Goal: Complete application form: Complete application form

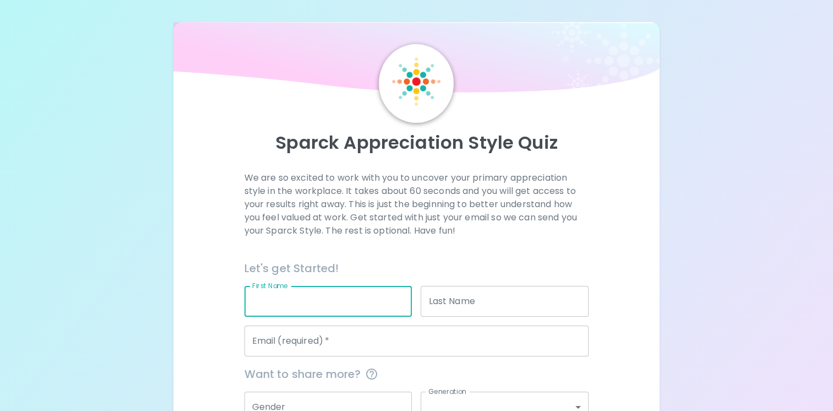
click at [312, 303] on input "First Name" at bounding box center [328, 301] width 168 height 31
type input "[PERSON_NAME]"
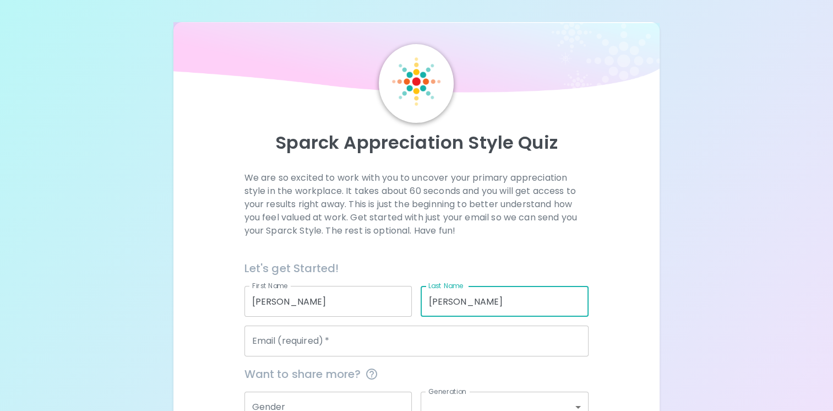
type input "[PERSON_NAME]"
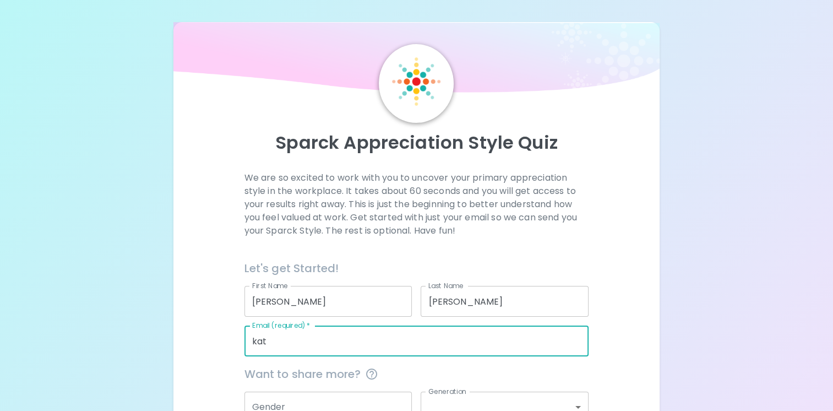
type input "[PERSON_NAME][EMAIL_ADDRESS][PERSON_NAME][DOMAIN_NAME]"
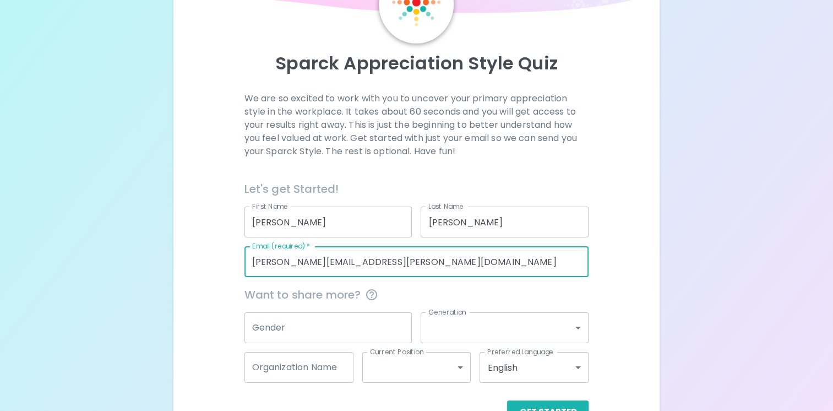
scroll to position [113, 0]
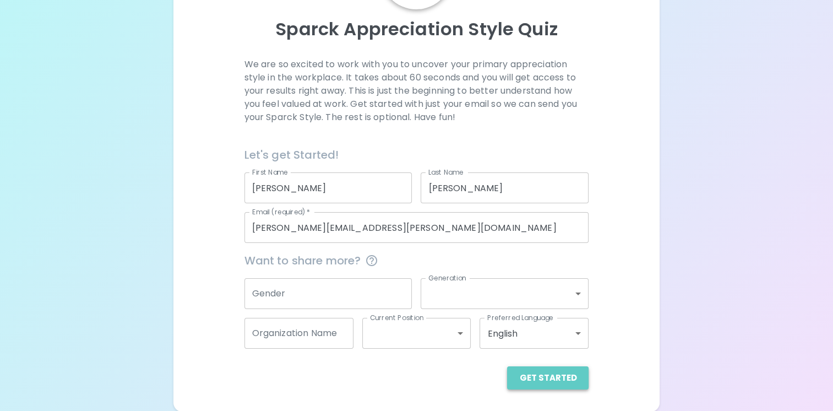
click at [556, 384] on button "Get Started" at bounding box center [547, 377] width 81 height 23
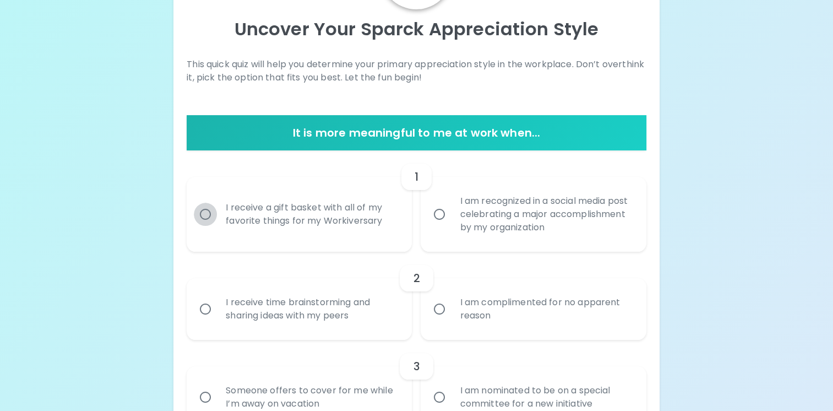
click at [201, 213] on input "I receive a gift basket with all of my favorite things for my Workiversary" at bounding box center [205, 214] width 23 height 23
radio input "true"
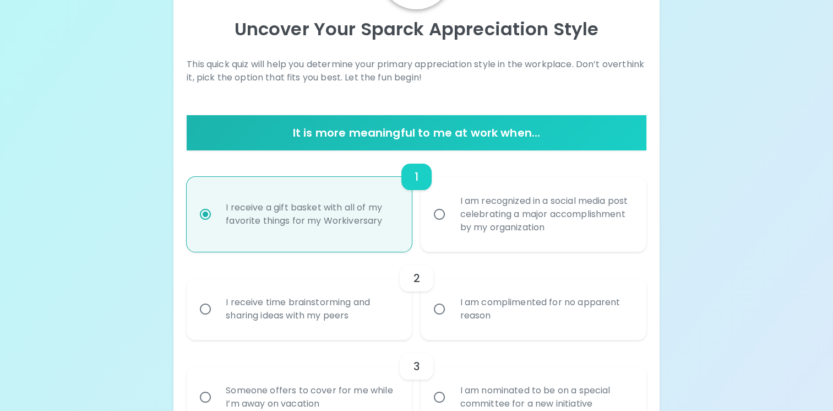
scroll to position [202, 0]
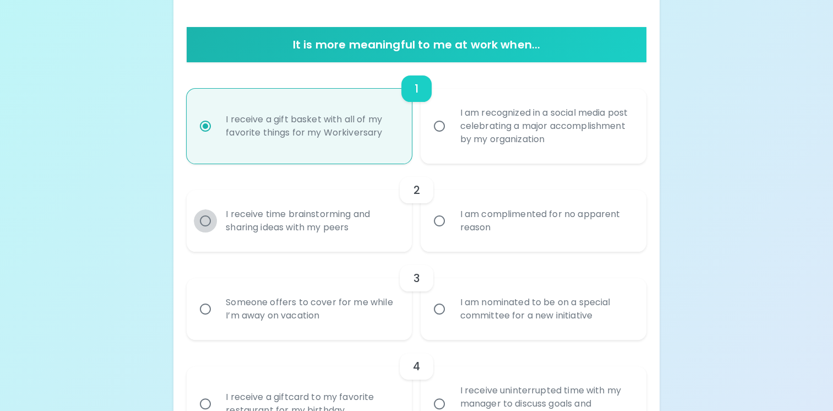
click at [202, 222] on input "I receive time brainstorming and sharing ideas with my peers" at bounding box center [205, 220] width 23 height 23
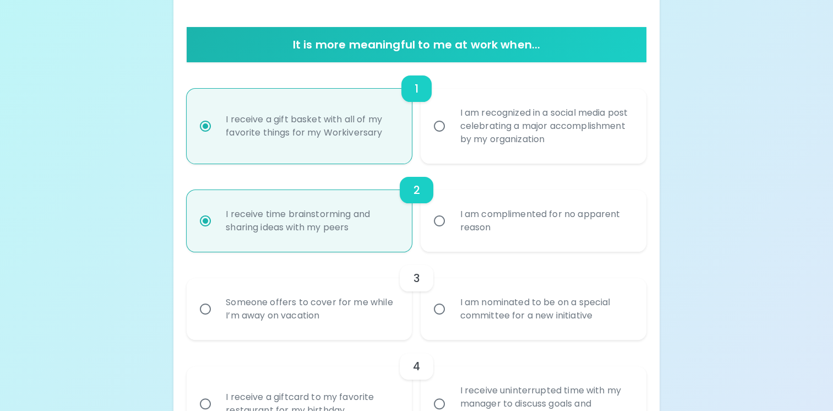
scroll to position [290, 0]
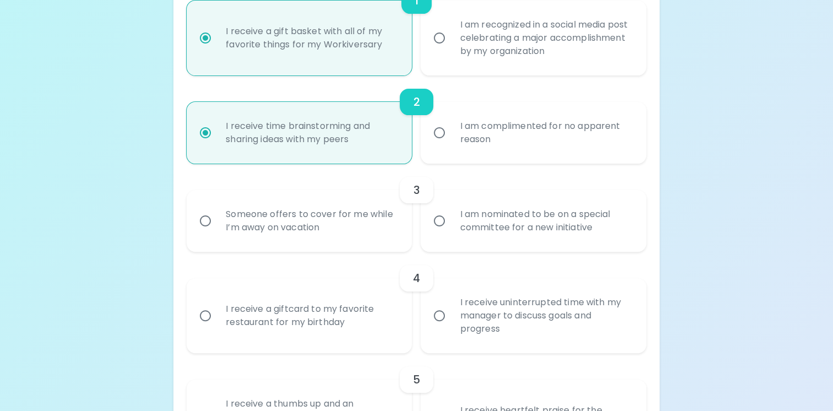
radio input "true"
click at [207, 221] on input "Someone offers to cover for me while I’m away on vacation" at bounding box center [205, 220] width 23 height 23
radio input "false"
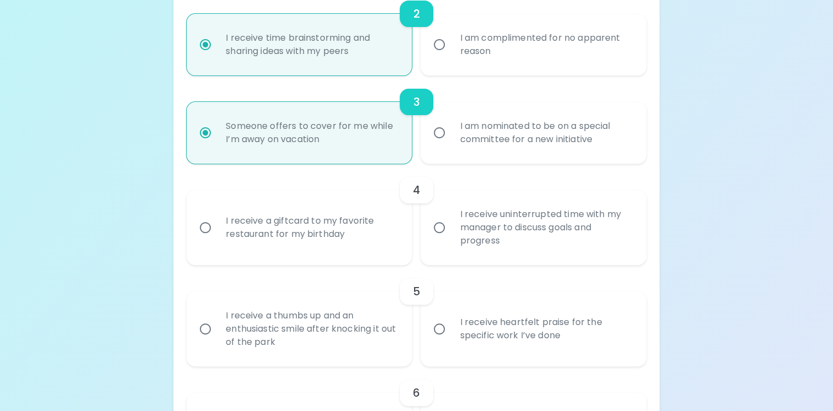
radio input "true"
click at [206, 226] on input "I receive a giftcard to my favorite restaurant for my birthday" at bounding box center [205, 227] width 23 height 23
radio input "false"
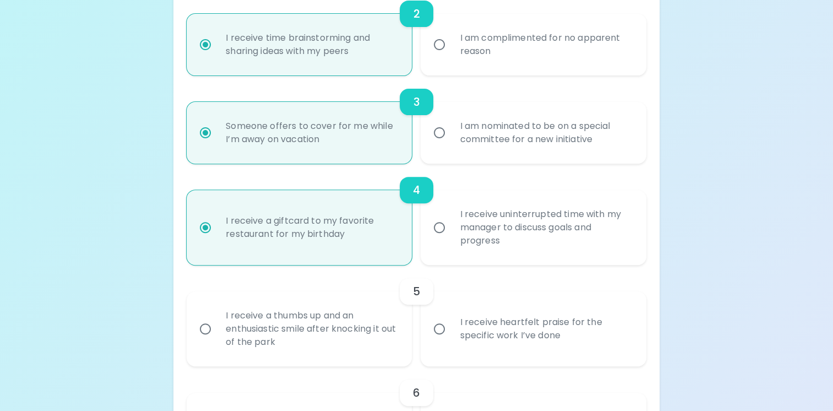
scroll to position [466, 0]
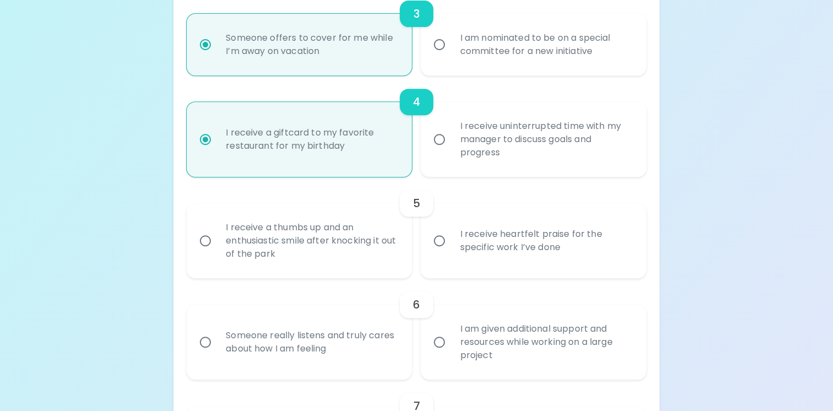
radio input "true"
click at [441, 243] on input "I receive heartfelt praise for the specific work I’ve done" at bounding box center [439, 240] width 23 height 23
radio input "false"
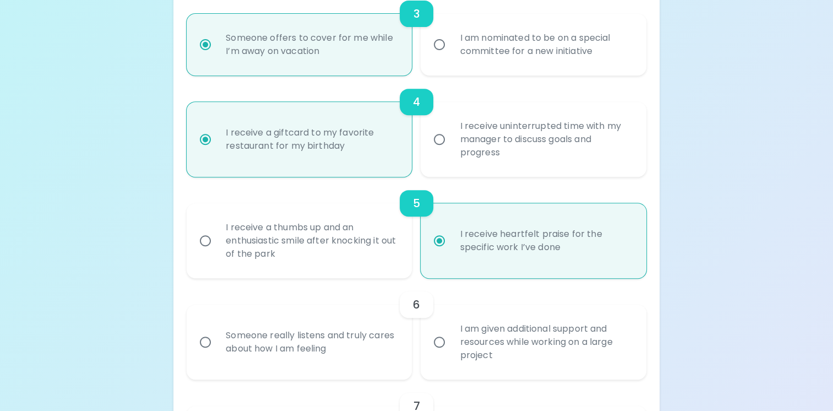
scroll to position [554, 0]
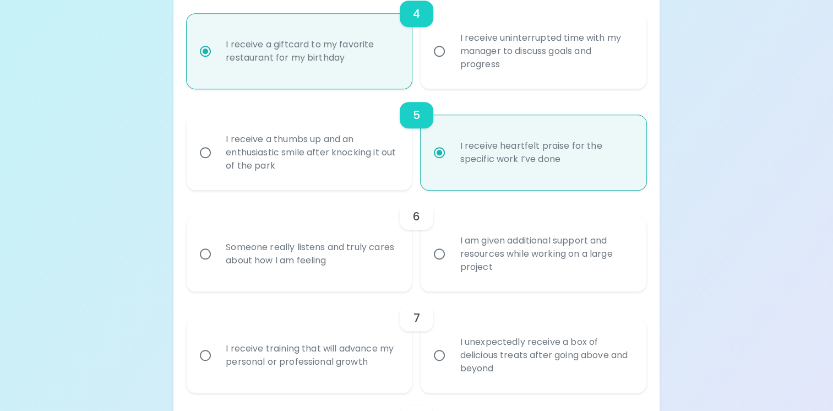
radio input "true"
click at [205, 258] on input "Someone really listens and truly cares about how I am feeling" at bounding box center [205, 253] width 23 height 23
radio input "false"
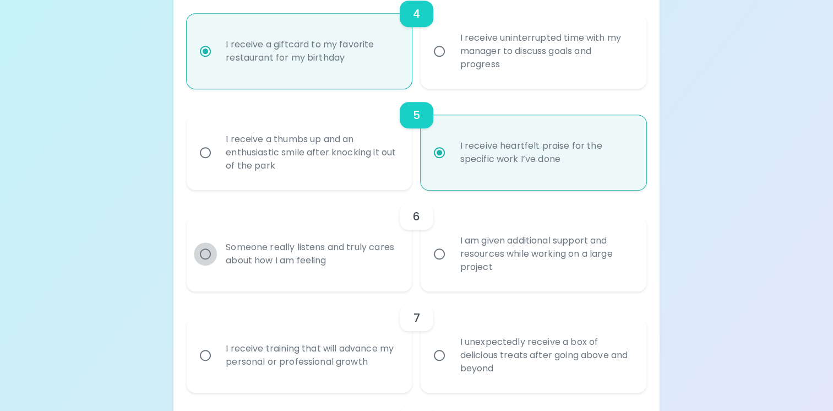
radio input "false"
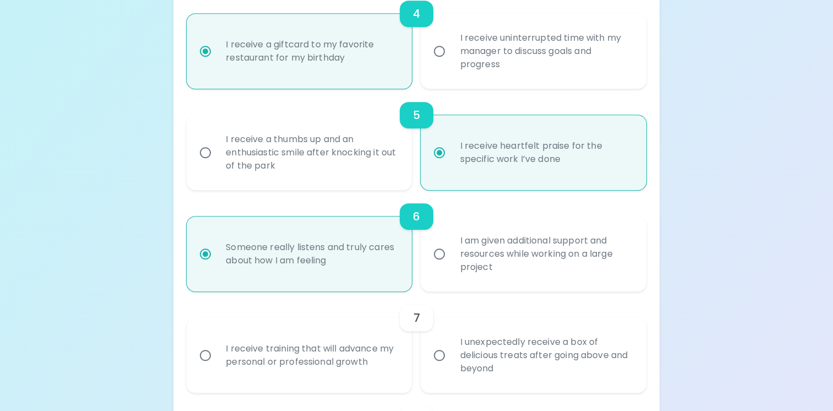
scroll to position [642, 0]
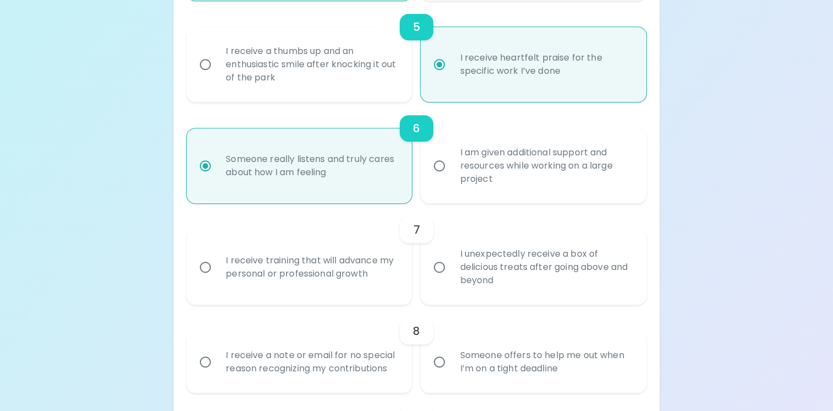
radio input "true"
click at [200, 265] on input "I receive training that will advance my personal or professional growth" at bounding box center [205, 266] width 23 height 23
radio input "false"
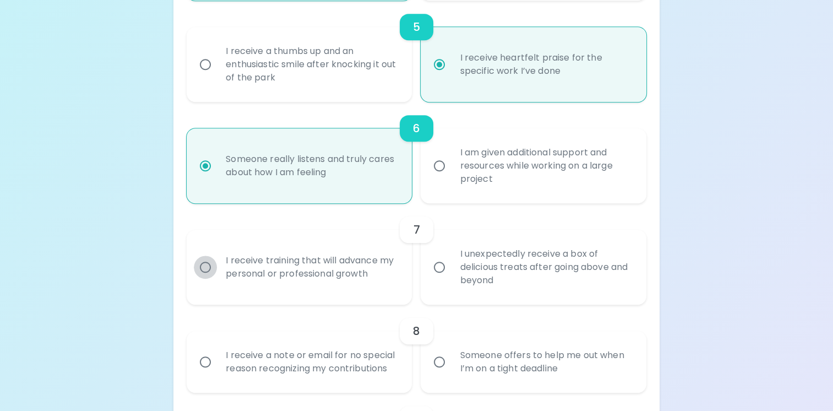
radio input "false"
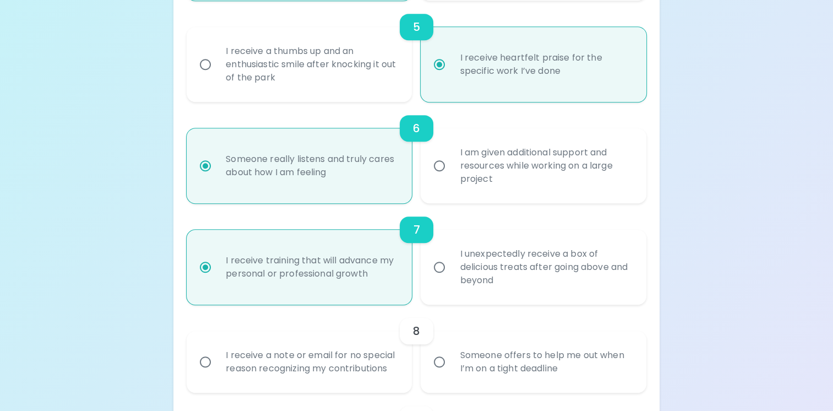
scroll to position [730, 0]
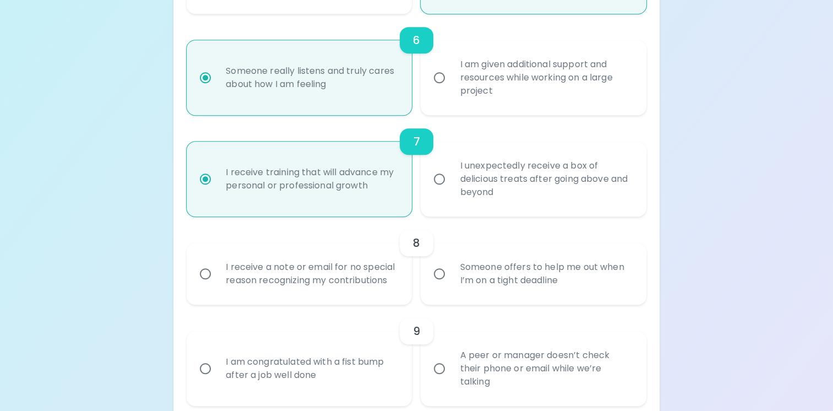
radio input "true"
click at [206, 275] on input "I receive a note or email for no special reason recognizing my contributions" at bounding box center [205, 273] width 23 height 23
radio input "false"
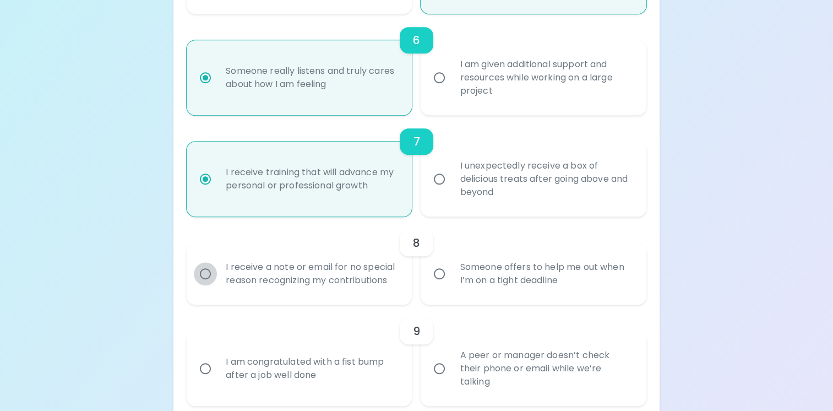
radio input "false"
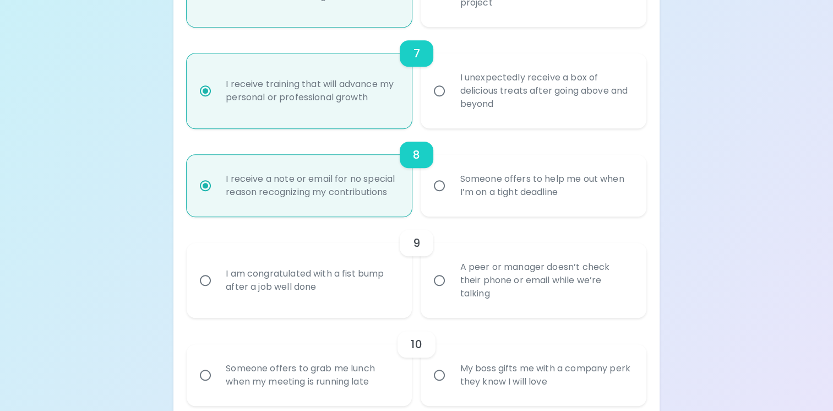
radio input "true"
click at [200, 276] on input "I am congratulated with a fist bump after a job well done" at bounding box center [205, 280] width 23 height 23
radio input "false"
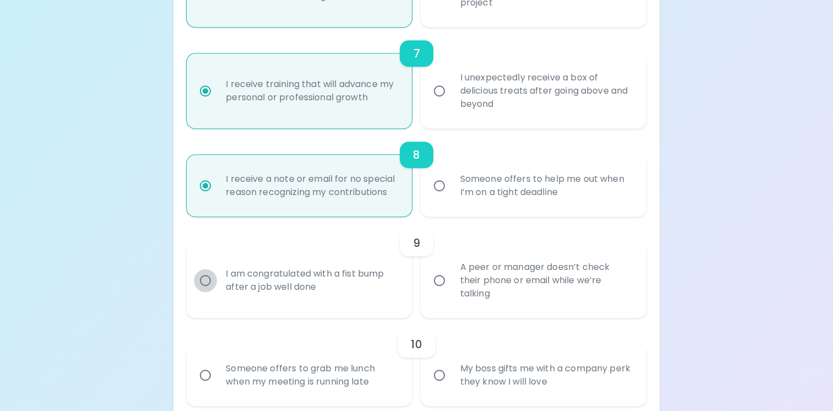
radio input "false"
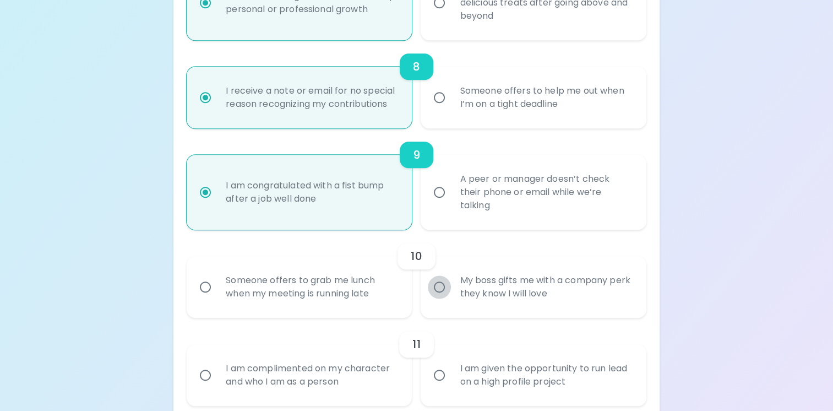
radio input "true"
click at [438, 283] on input "My boss gifts me with a company perk they know I will love" at bounding box center [439, 286] width 23 height 23
radio input "false"
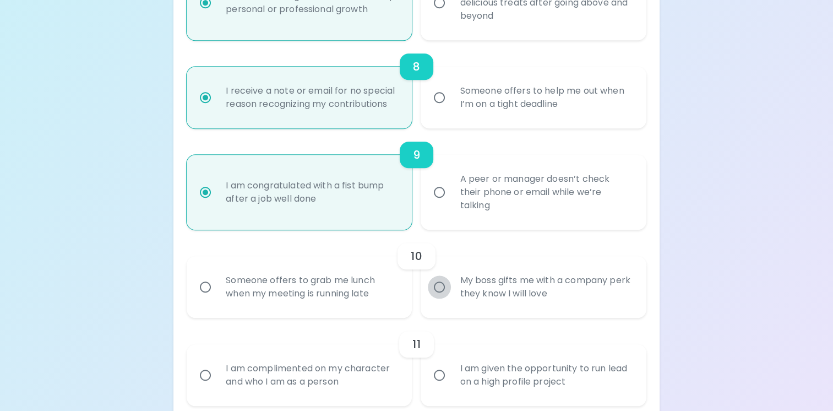
radio input "false"
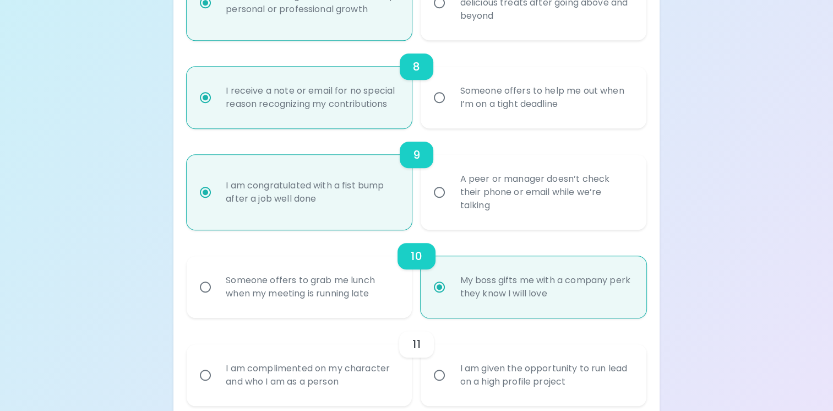
scroll to position [994, 0]
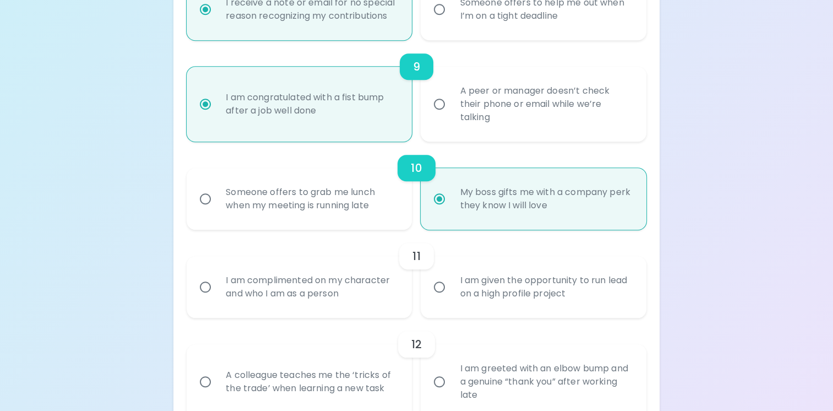
radio input "true"
click at [201, 290] on input "I am complimented on my character and who I am as a person" at bounding box center [205, 286] width 23 height 23
radio input "false"
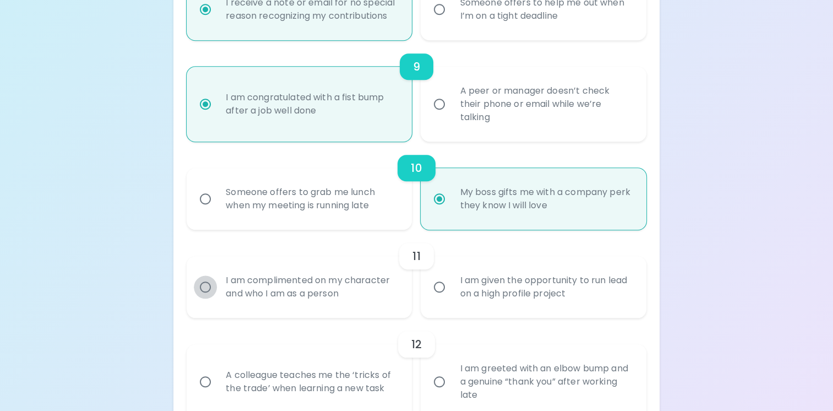
radio input "false"
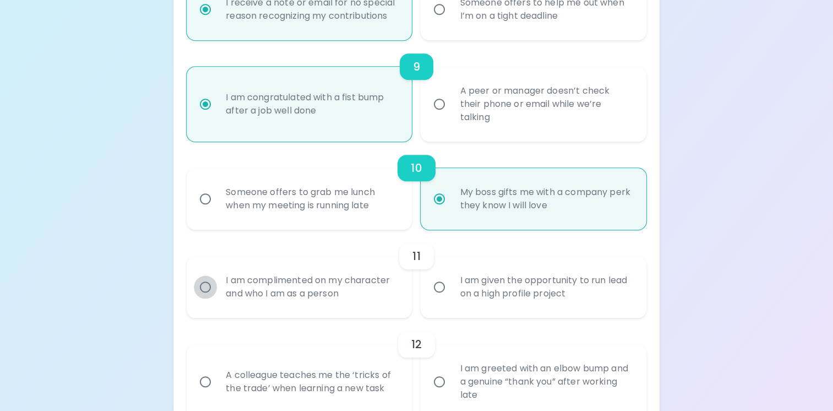
radio input "false"
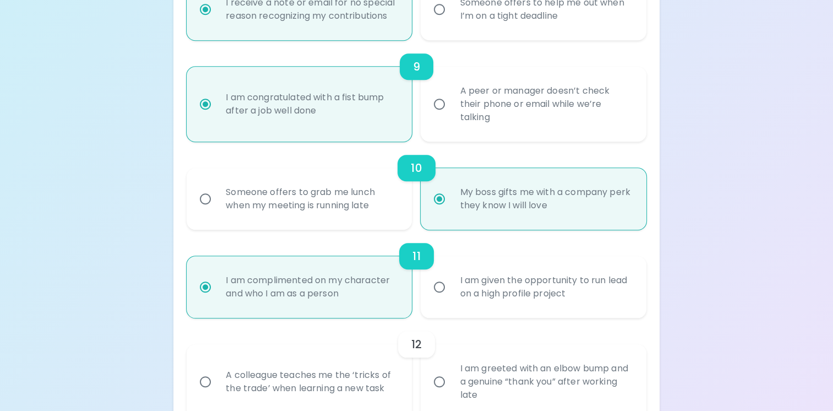
scroll to position [1083, 0]
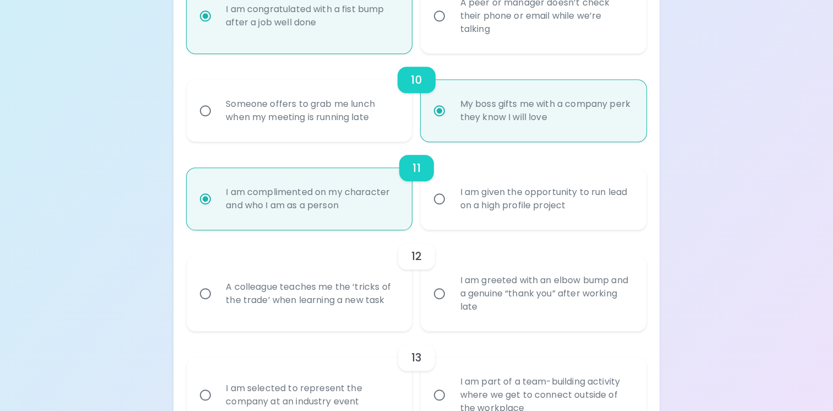
radio input "true"
click at [199, 295] on input "A colleague teaches me the ‘tricks of the trade’ when learning a new task" at bounding box center [205, 293] width 23 height 23
radio input "false"
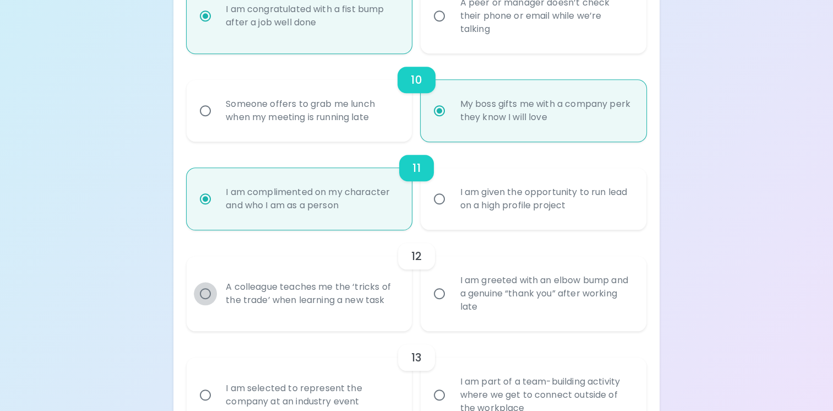
radio input "false"
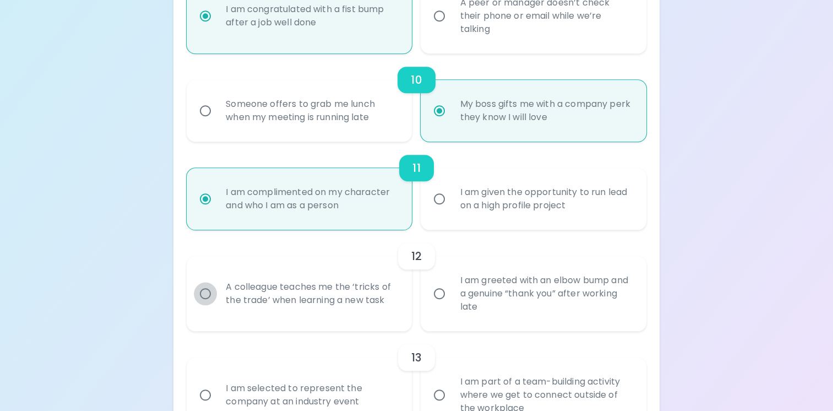
radio input "false"
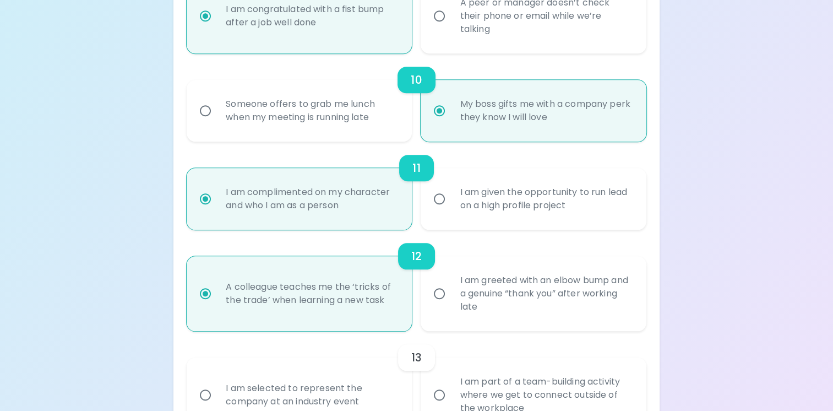
scroll to position [1171, 0]
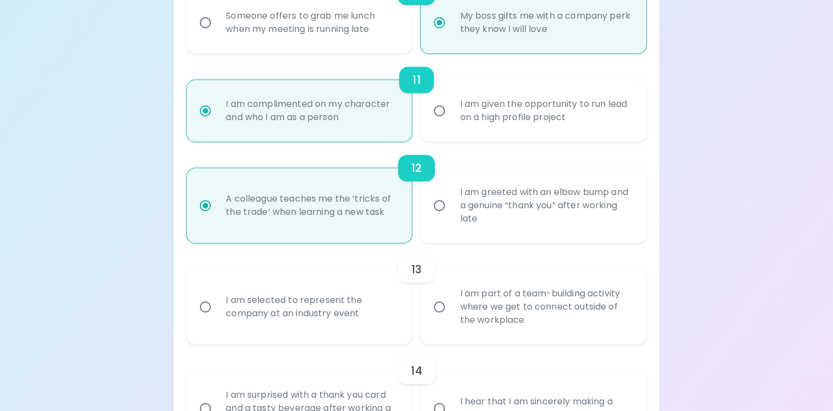
radio input "true"
click at [202, 302] on input "I am selected to represent the company at an industry event" at bounding box center [205, 306] width 23 height 23
radio input "false"
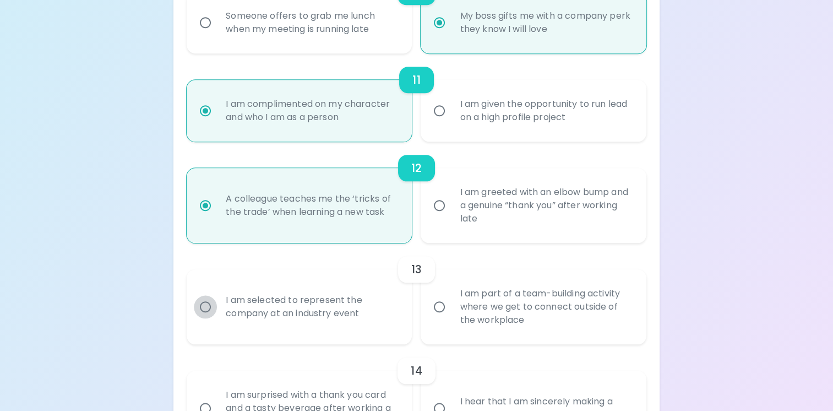
radio input "false"
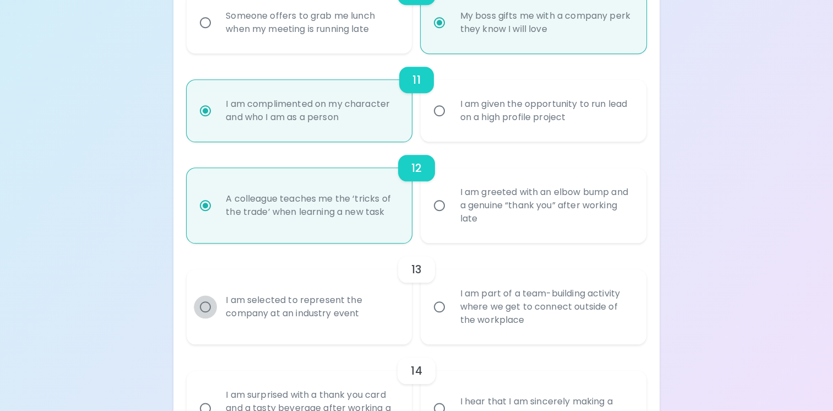
radio input "false"
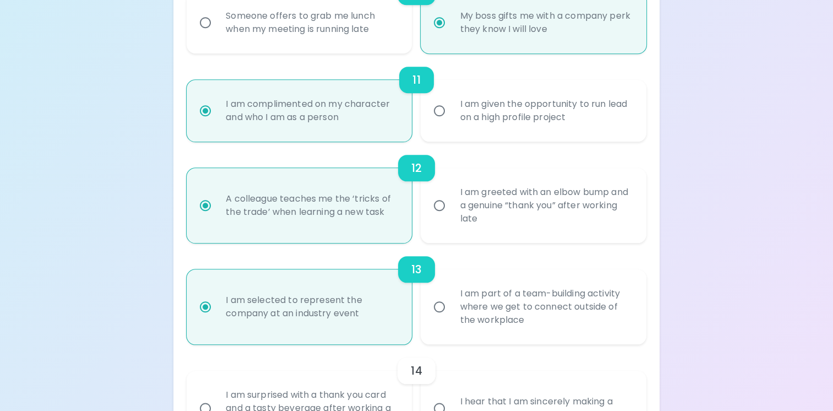
scroll to position [1259, 0]
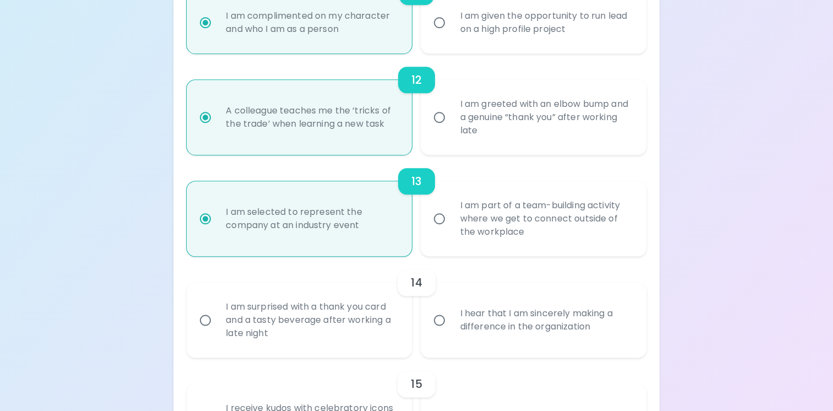
radio input "true"
click at [442, 320] on input "I hear that I am sincerely making a difference in the organization" at bounding box center [439, 319] width 23 height 23
radio input "false"
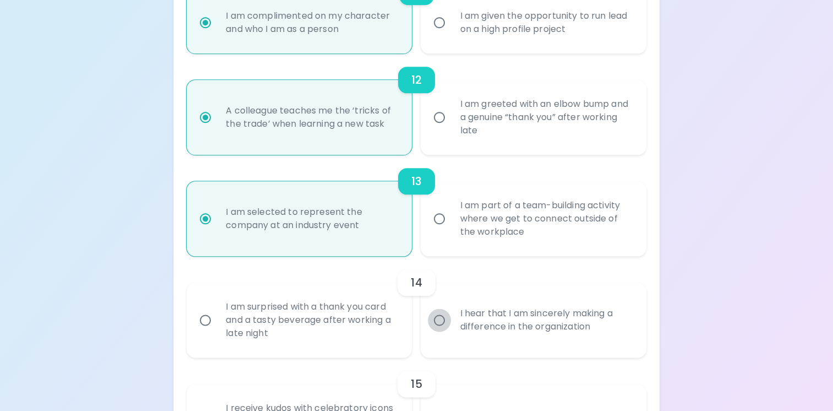
radio input "false"
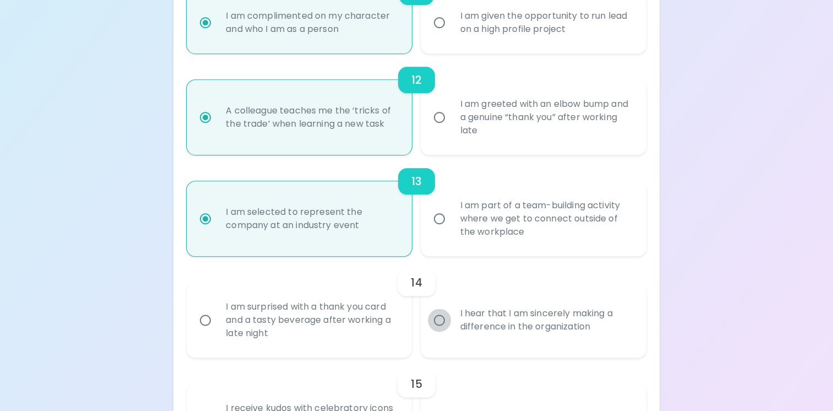
radio input "false"
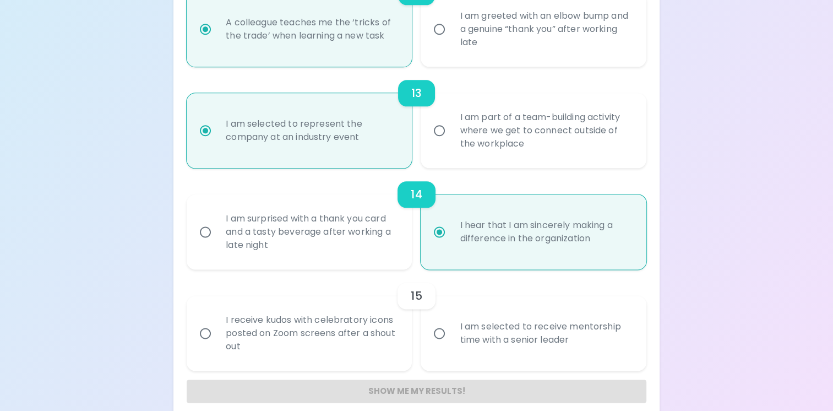
radio input "true"
click at [491, 340] on div "I am selected to receive mentorship time with a senior leader" at bounding box center [545, 333] width 189 height 53
click at [451, 340] on input "I am selected to receive mentorship time with a senior leader" at bounding box center [439, 333] width 23 height 23
radio input "false"
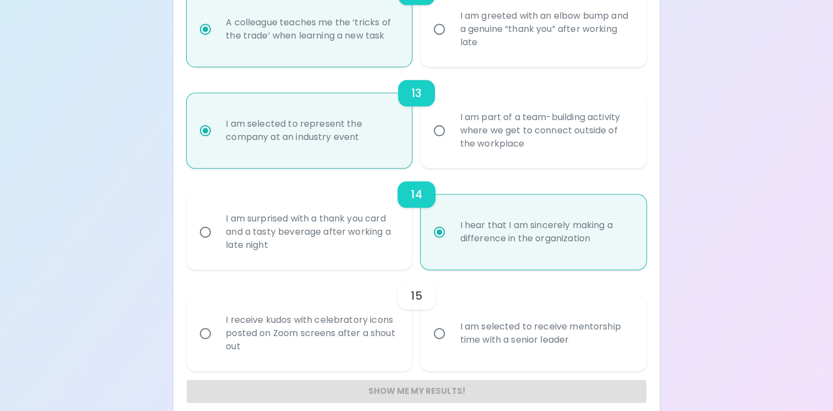
radio input "false"
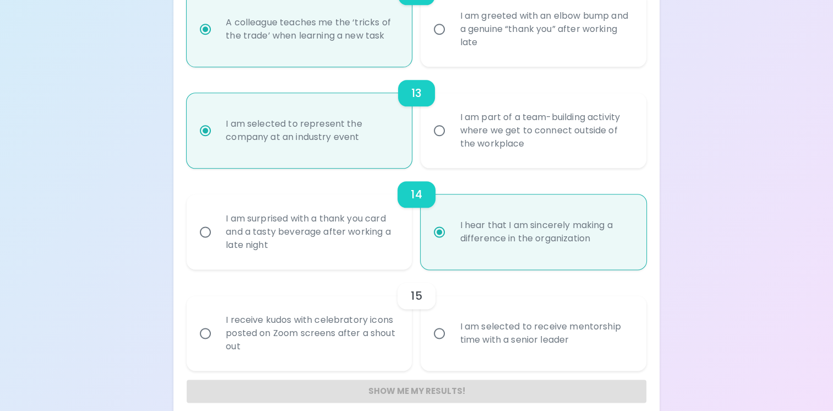
radio input "false"
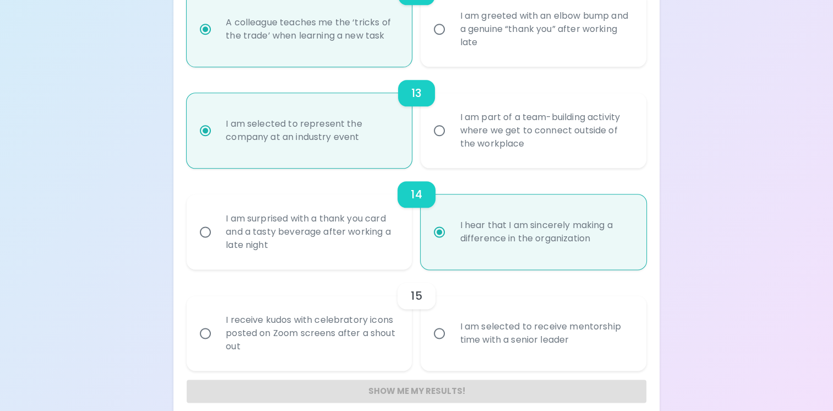
radio input "false"
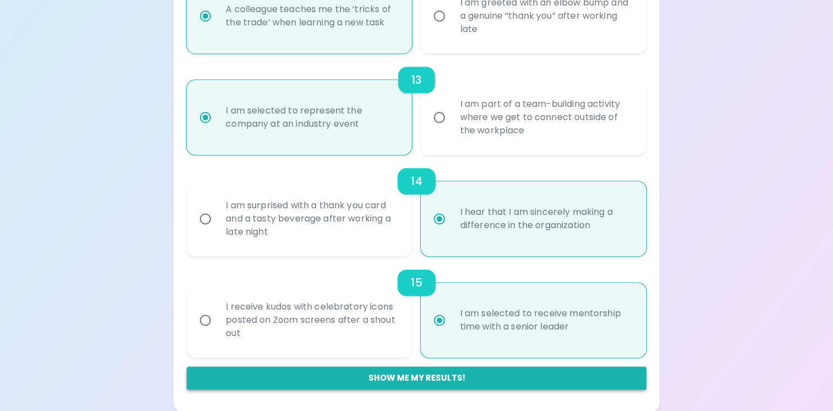
radio input "true"
click at [422, 382] on button "Show me my results!" at bounding box center [417, 377] width 460 height 23
radio input "false"
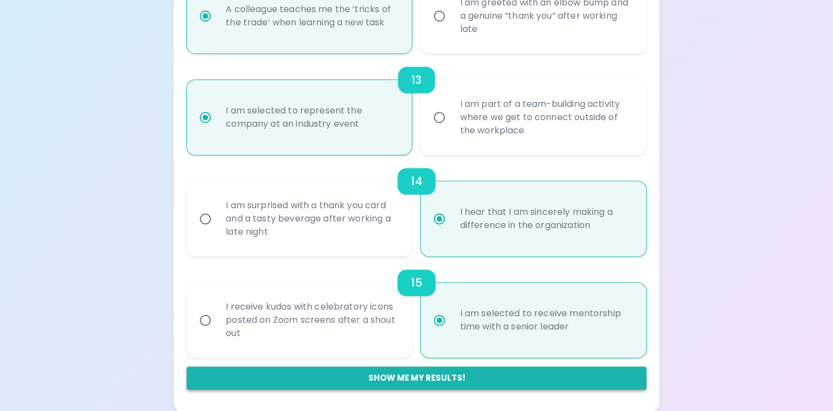
radio input "false"
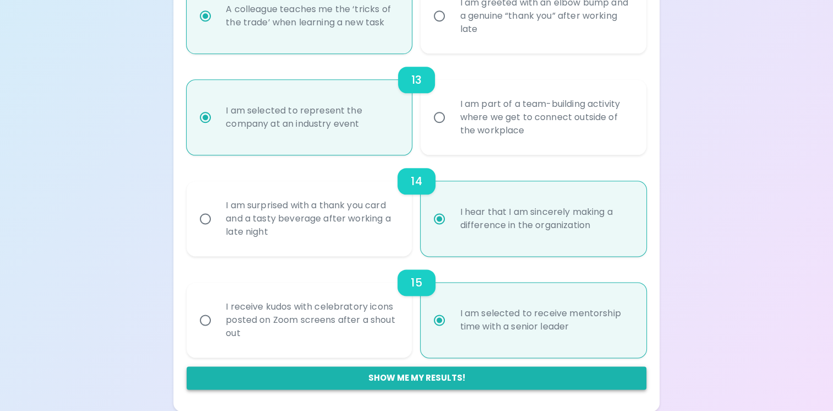
radio input "false"
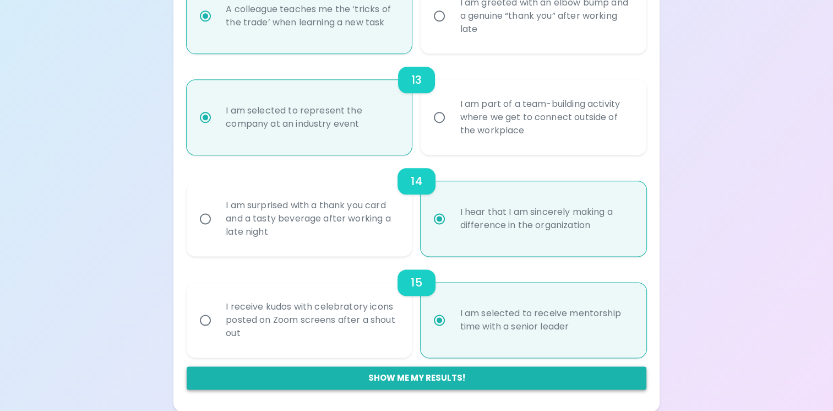
radio input "false"
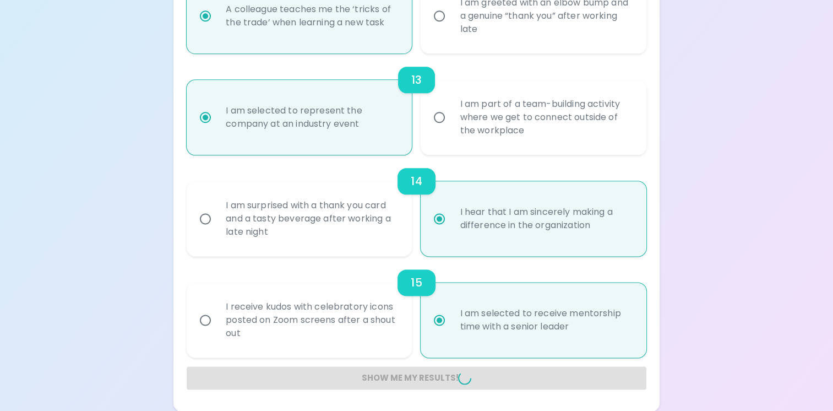
radio input "false"
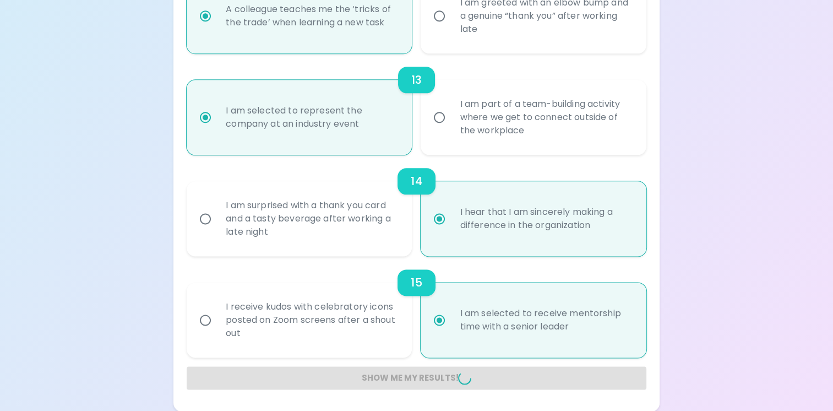
radio input "false"
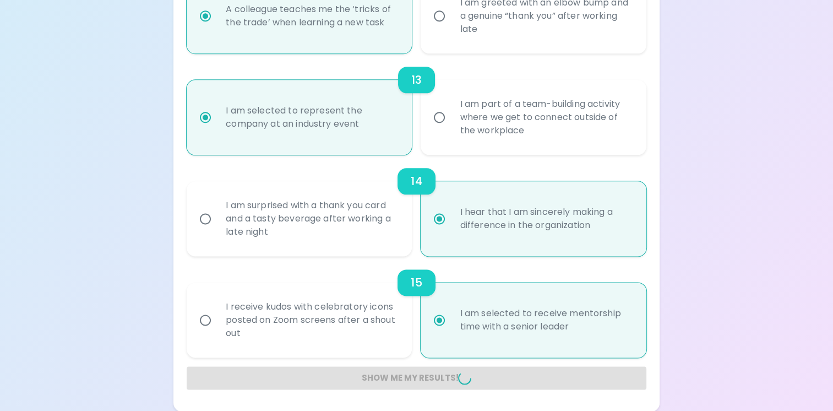
radio input "false"
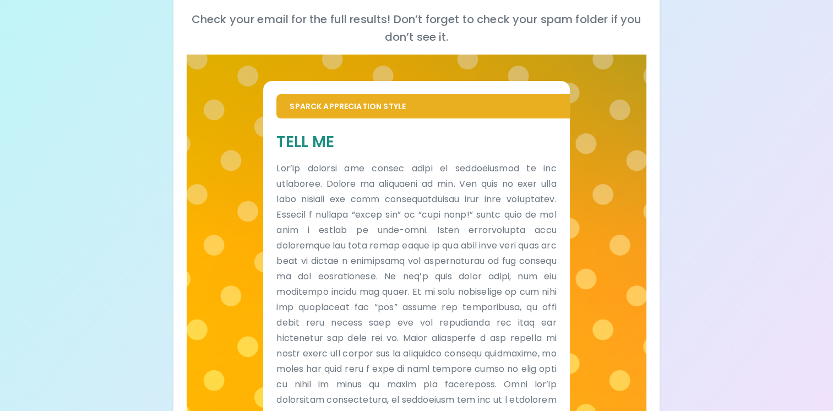
scroll to position [163, 0]
